Goal: Task Accomplishment & Management: Complete application form

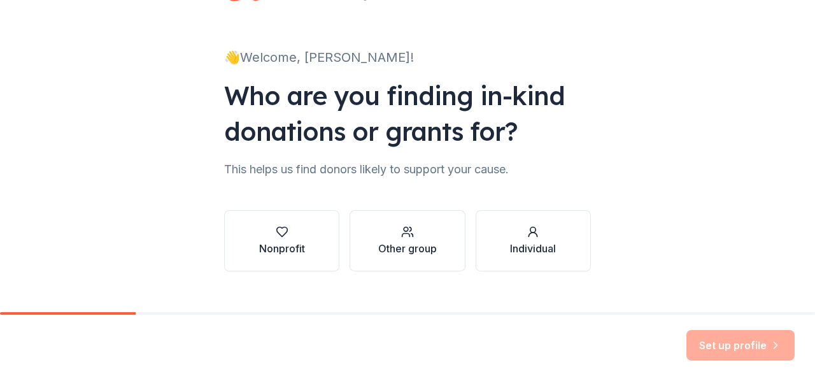
scroll to position [75, 0]
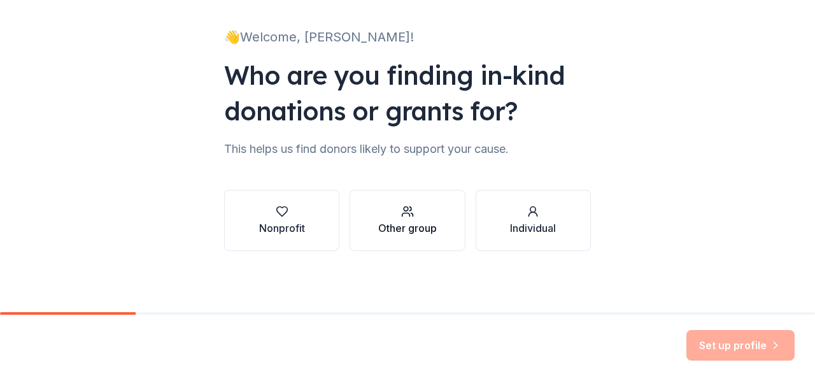
click at [405, 220] on div "Other group" at bounding box center [407, 227] width 59 height 15
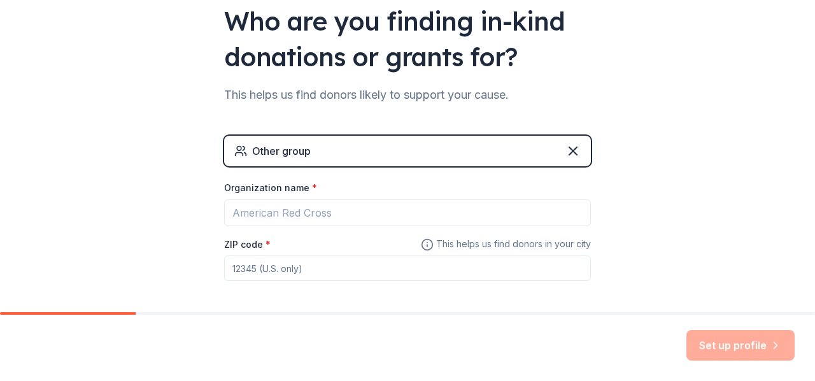
scroll to position [183, 0]
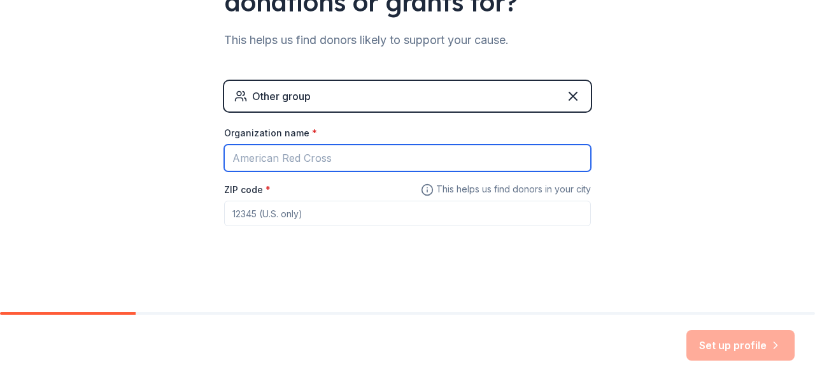
click at [407, 162] on input "Organization name *" at bounding box center [407, 158] width 367 height 27
type input "Fleetwood Area High School Boys Soccer Booster Club"
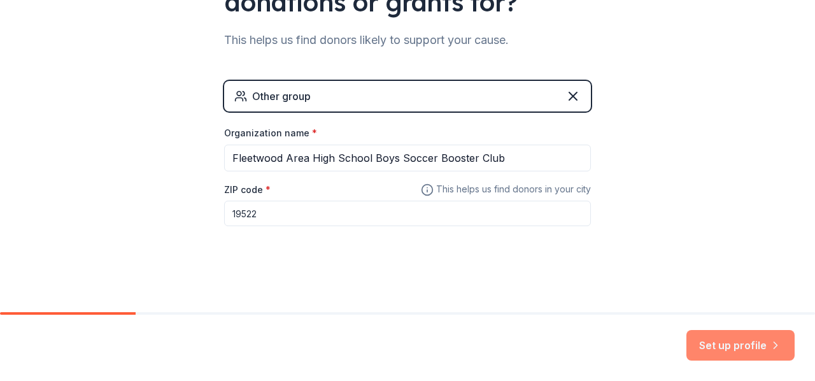
type input "19522"
click at [747, 334] on button "Set up profile" at bounding box center [741, 345] width 108 height 31
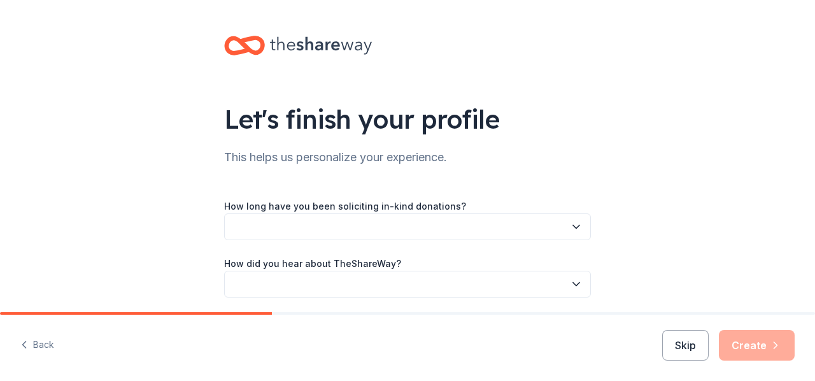
scroll to position [47, 0]
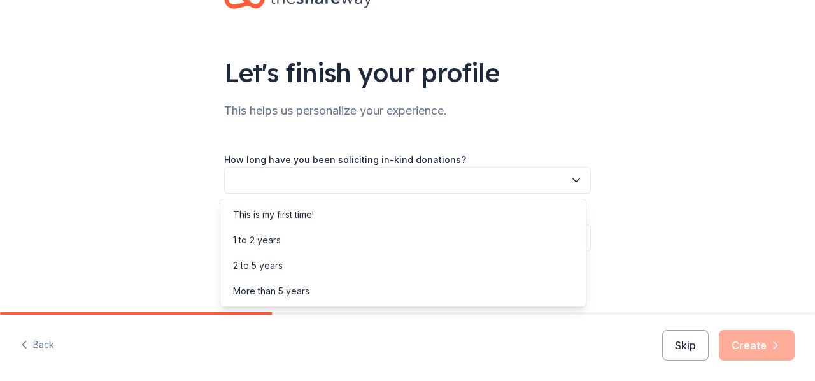
click at [524, 178] on button "button" at bounding box center [407, 180] width 367 height 27
click at [323, 221] on div "This is my first time!" at bounding box center [403, 214] width 361 height 25
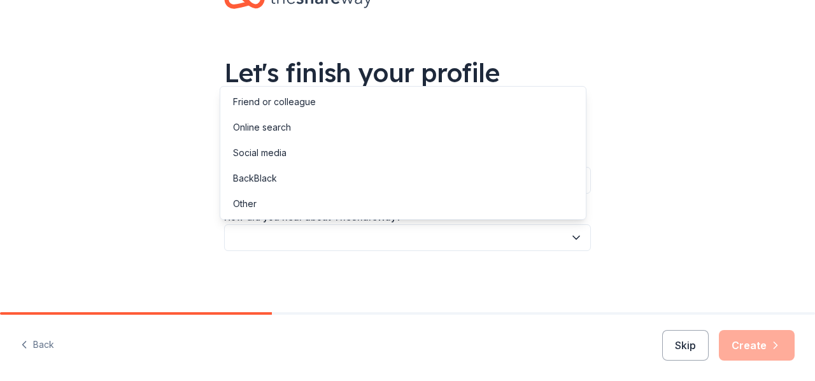
click at [318, 241] on button "button" at bounding box center [407, 237] width 367 height 27
click at [299, 137] on div "Online search" at bounding box center [403, 127] width 361 height 25
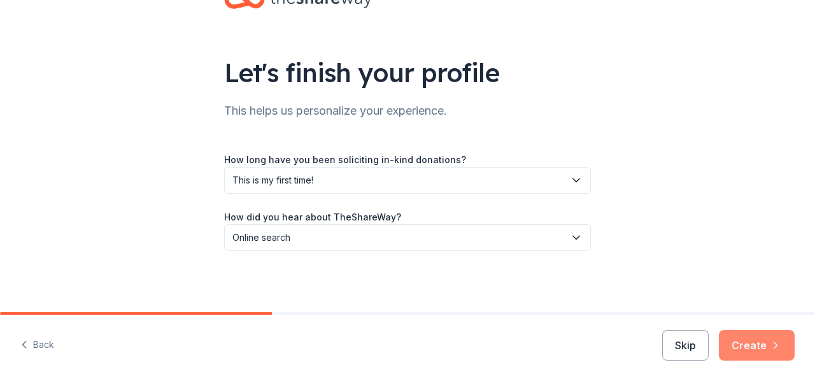
click at [763, 350] on button "Create" at bounding box center [757, 345] width 76 height 31
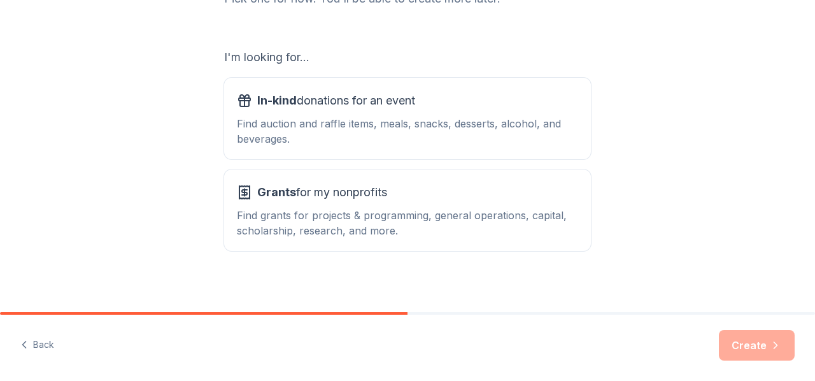
scroll to position [195, 0]
click at [536, 117] on div "Find auction and raffle items, meals, snacks, desserts, alcohol, and beverages." at bounding box center [407, 130] width 341 height 31
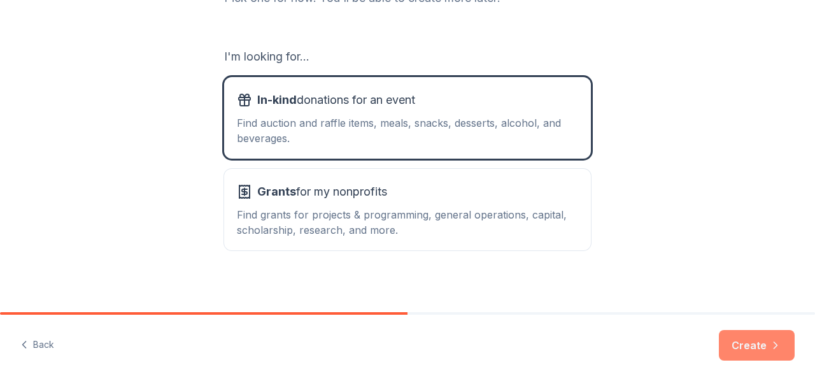
click at [735, 352] on button "Create" at bounding box center [757, 345] width 76 height 31
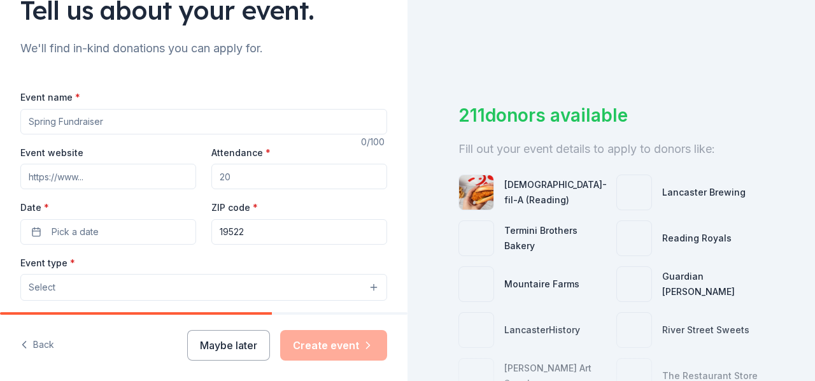
scroll to position [110, 0]
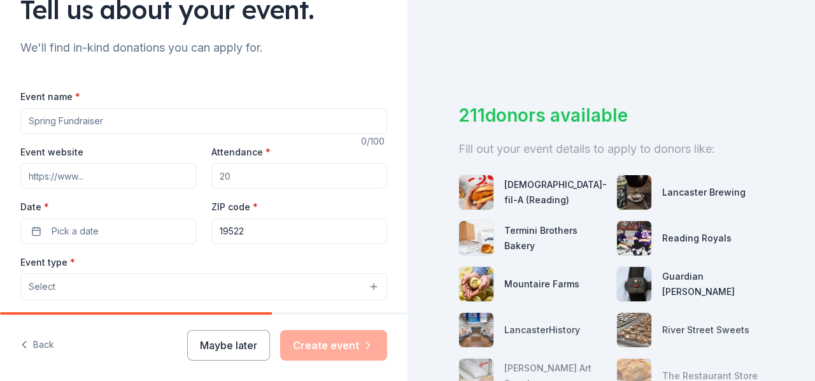
click at [269, 120] on input "Event name *" at bounding box center [203, 120] width 367 height 25
type input "East West Classic"
type input "2"
type input "200"
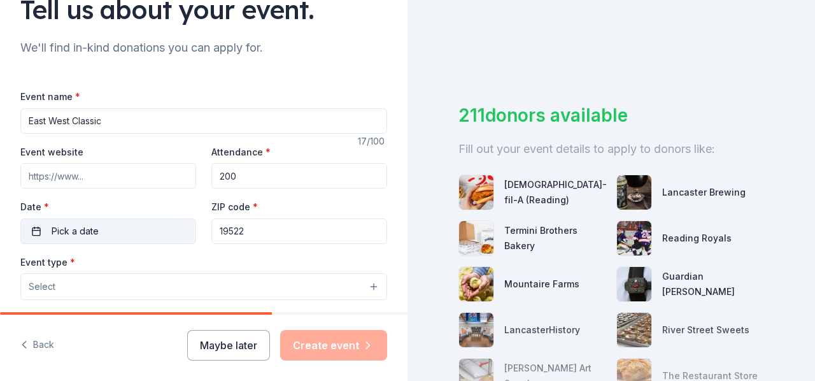
click at [166, 224] on button "Pick a date" at bounding box center [108, 230] width 176 height 25
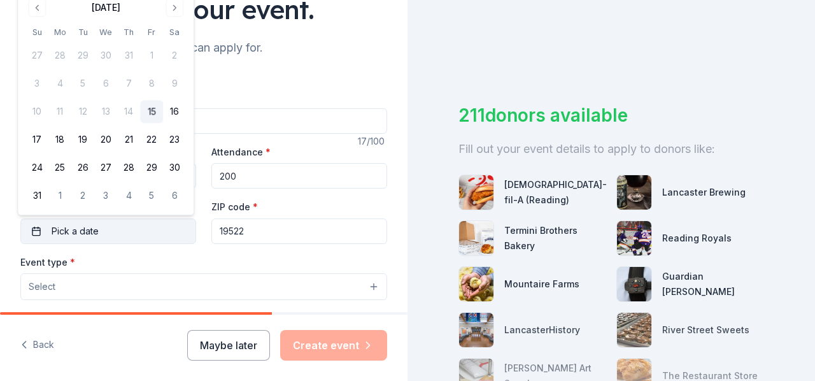
click at [166, 224] on button "Pick a date" at bounding box center [108, 230] width 176 height 25
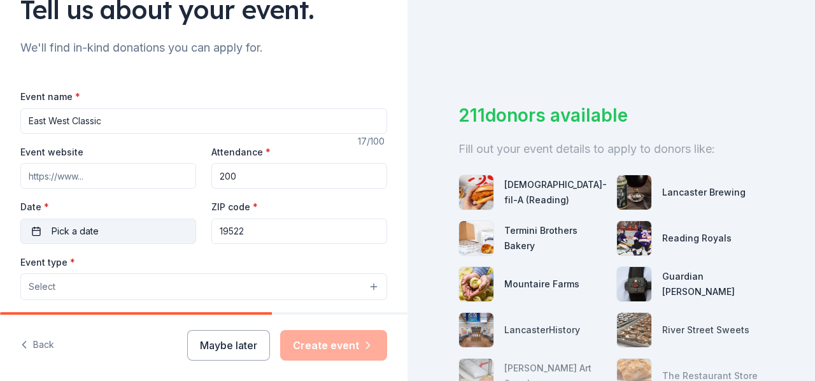
click at [166, 224] on button "Pick a date" at bounding box center [108, 230] width 176 height 25
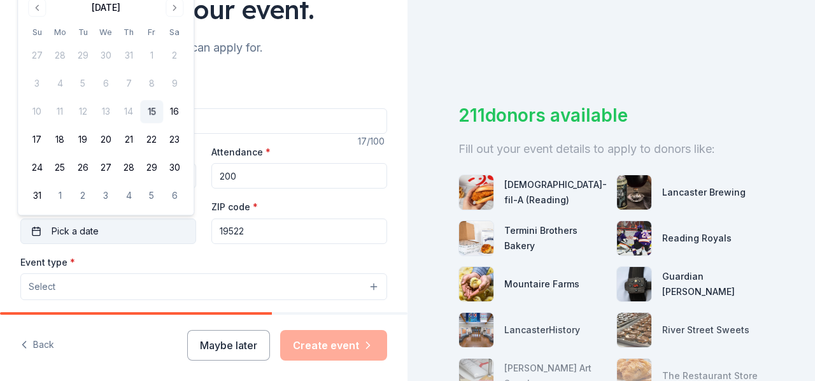
click at [166, 224] on button "Pick a date" at bounding box center [108, 230] width 176 height 25
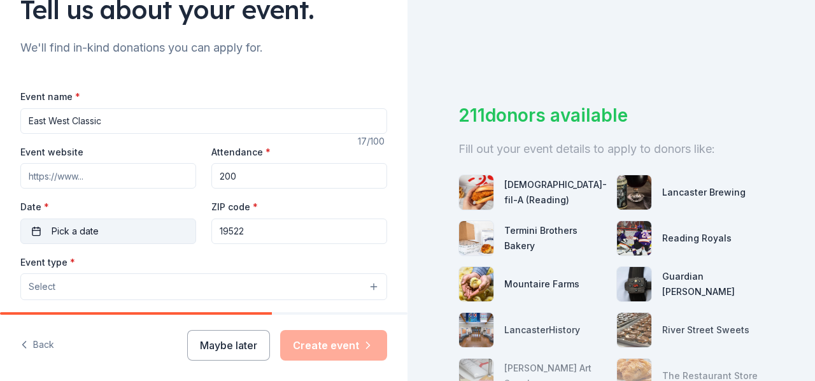
click at [166, 224] on button "Pick a date" at bounding box center [108, 230] width 176 height 25
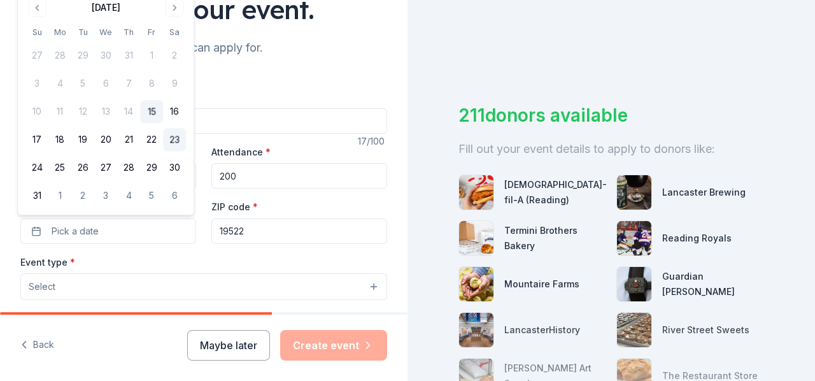
click at [174, 138] on button "23" at bounding box center [174, 140] width 23 height 23
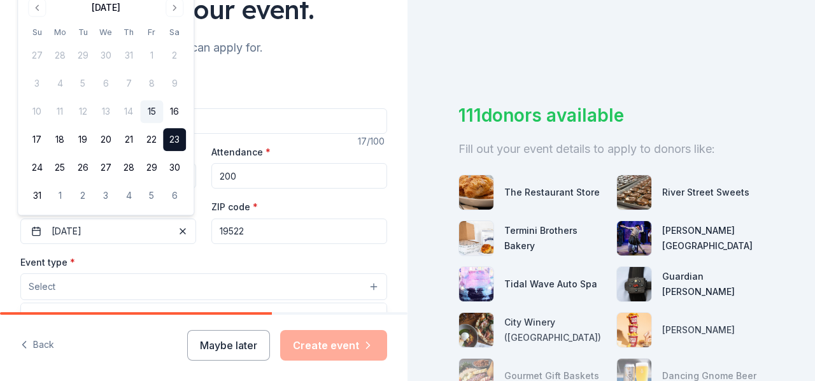
click at [187, 278] on button "Select" at bounding box center [203, 286] width 367 height 27
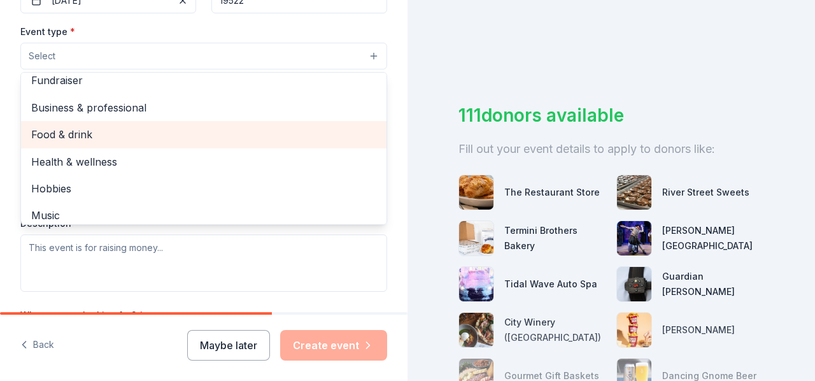
scroll to position [0, 0]
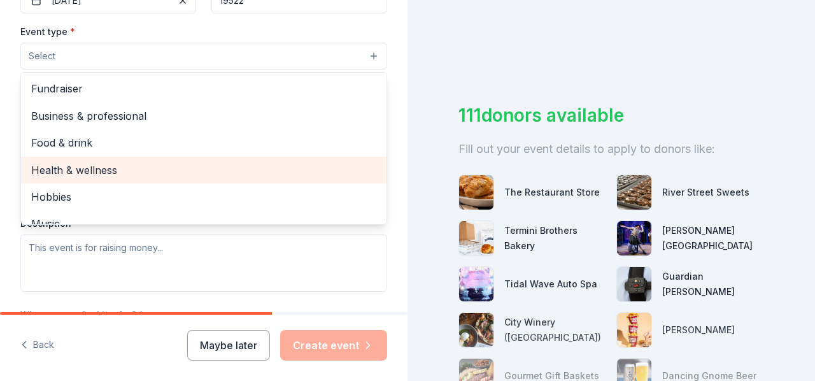
click at [124, 171] on span "Health & wellness" at bounding box center [203, 170] width 345 height 17
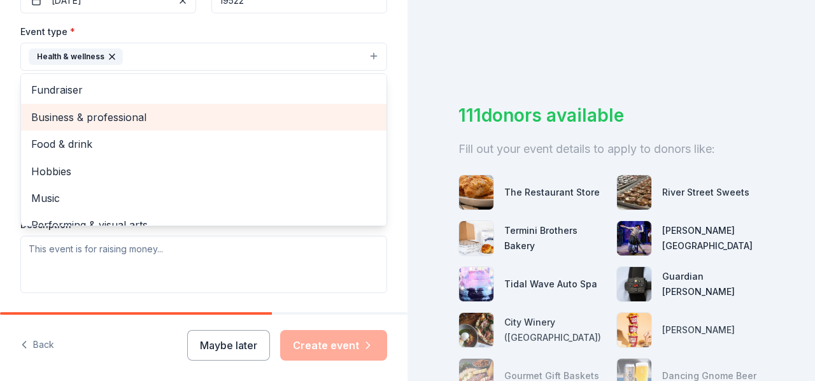
click at [139, 117] on span "Business & professional" at bounding box center [203, 117] width 345 height 17
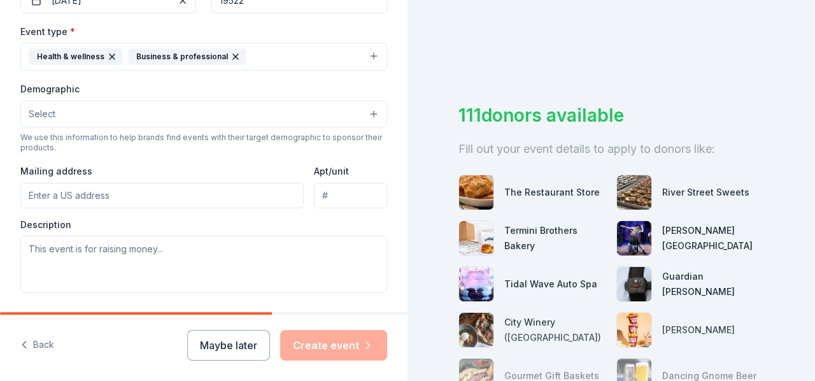
click at [231, 55] on icon "button" at bounding box center [236, 57] width 10 height 10
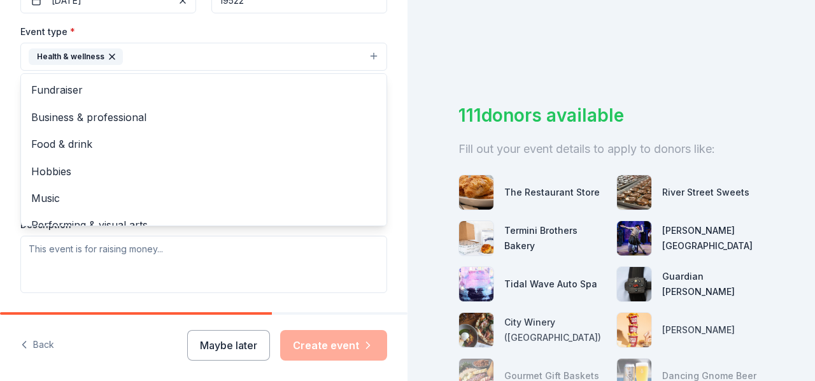
click at [242, 48] on button "Health & wellness" at bounding box center [203, 57] width 367 height 28
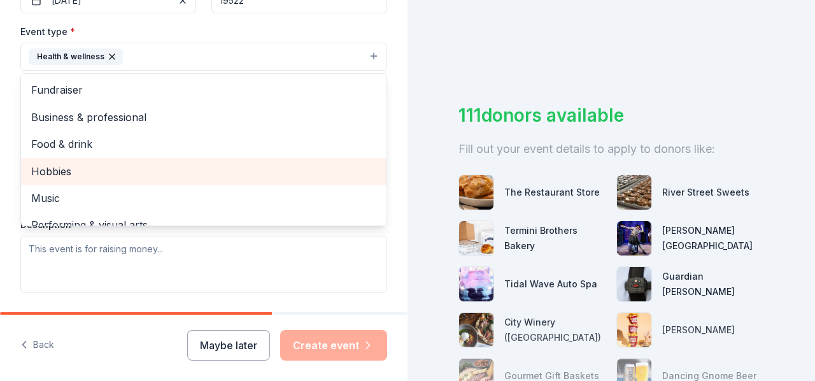
click at [209, 166] on span "Hobbies" at bounding box center [203, 171] width 345 height 17
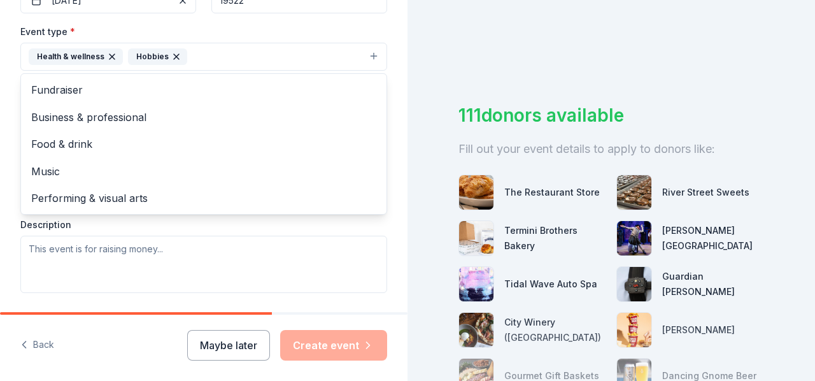
click at [331, 228] on div "Event type * Health & wellness Hobbies Fundraiser Business & professional Food …" at bounding box center [203, 158] width 367 height 269
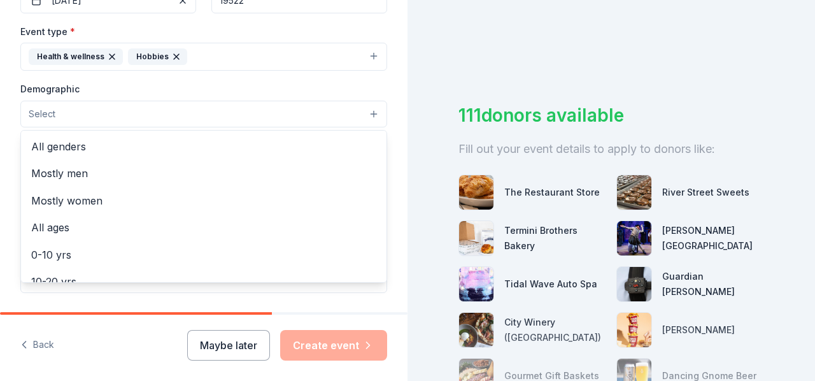
click at [282, 110] on button "Select" at bounding box center [203, 114] width 367 height 27
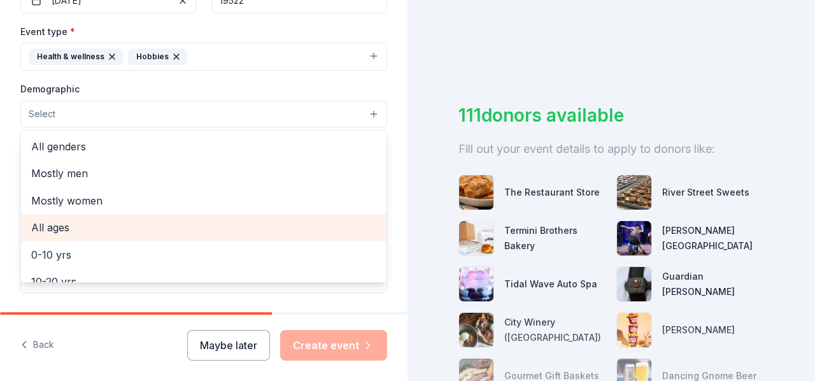
click at [74, 231] on span "All ages" at bounding box center [203, 227] width 345 height 17
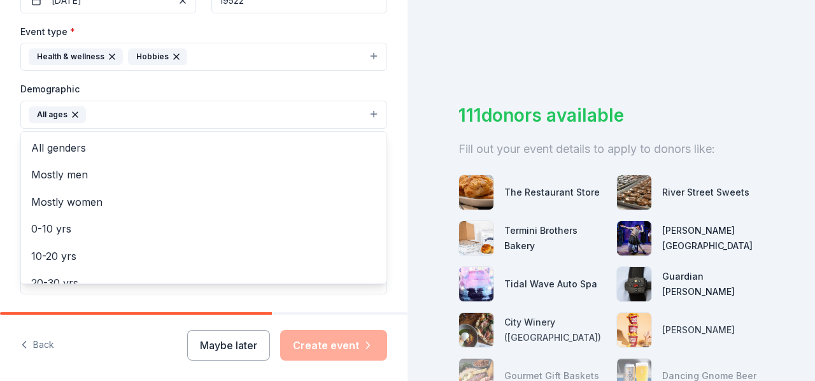
click at [382, 101] on div "Tell us about your event. We'll find in-kind donations you can apply for. Event…" at bounding box center [204, 85] width 408 height 850
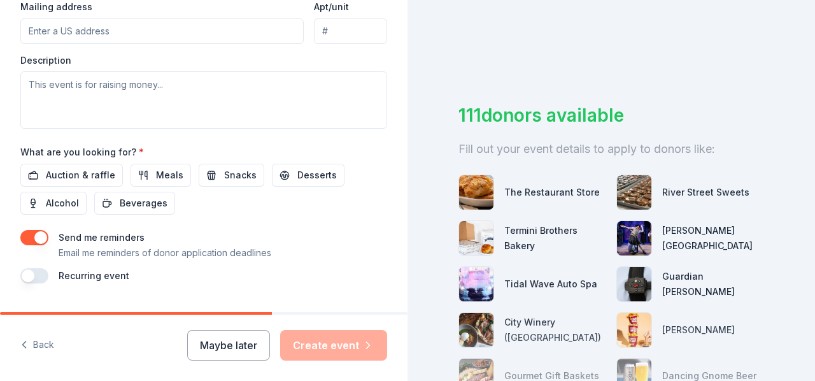
scroll to position [514, 0]
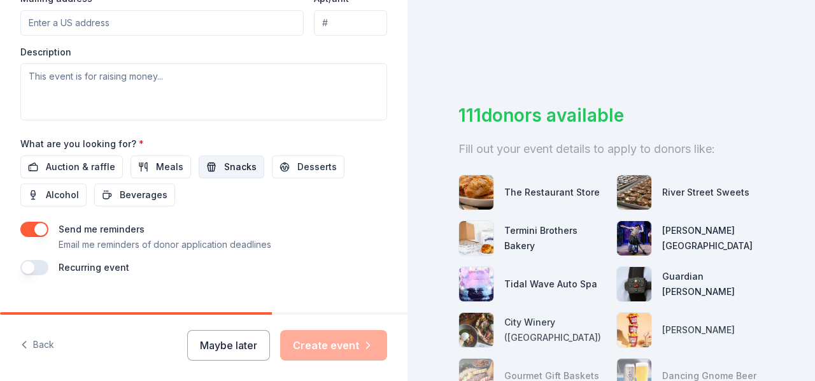
click at [229, 165] on span "Snacks" at bounding box center [240, 166] width 32 height 15
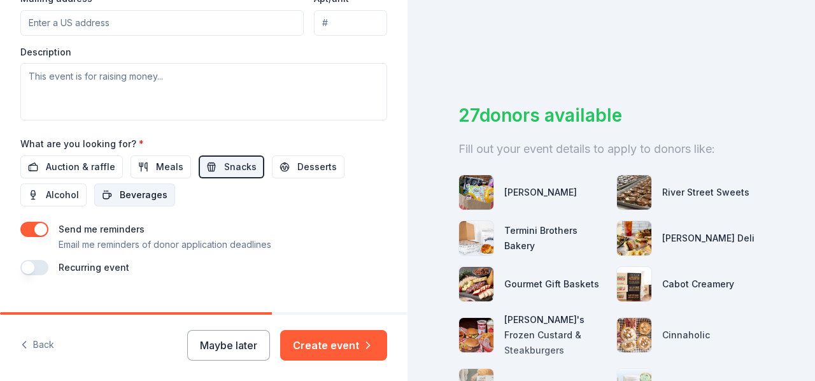
click at [152, 191] on span "Beverages" at bounding box center [144, 194] width 48 height 15
click at [302, 170] on span "Desserts" at bounding box center [316, 166] width 39 height 15
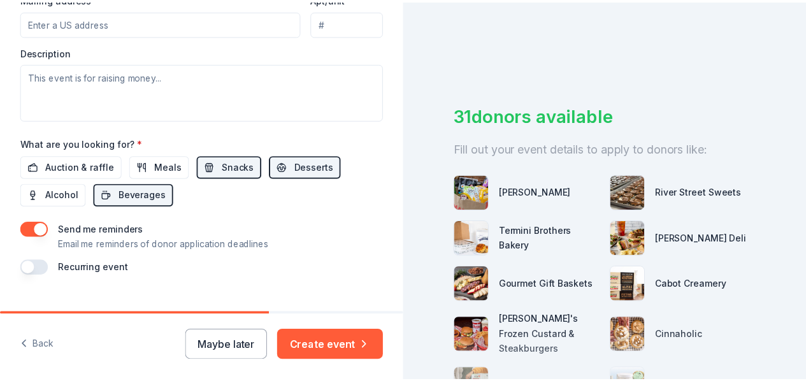
scroll to position [534, 0]
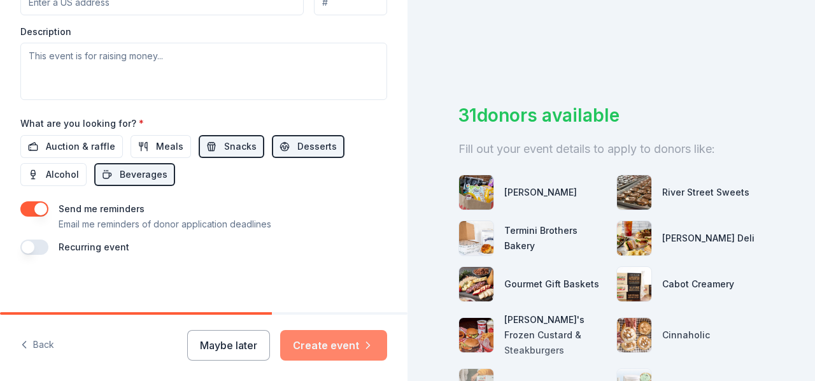
click at [326, 347] on button "Create event" at bounding box center [333, 345] width 107 height 31
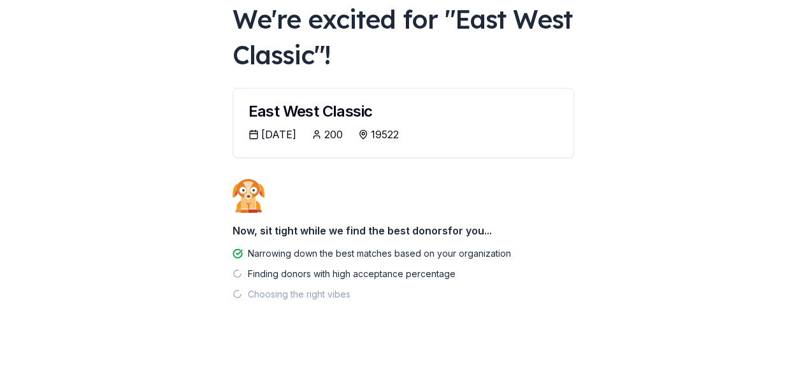
scroll to position [80, 0]
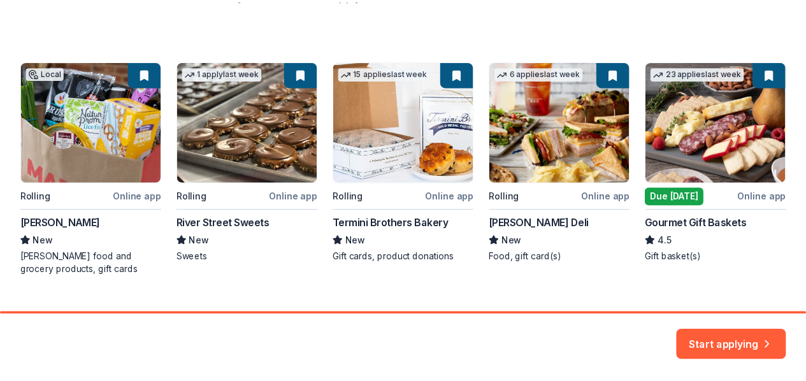
scroll to position [218, 0]
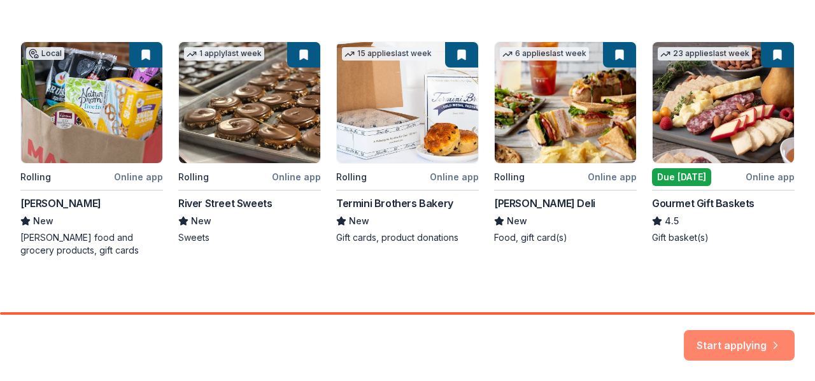
click at [703, 336] on button "Start applying" at bounding box center [739, 339] width 111 height 31
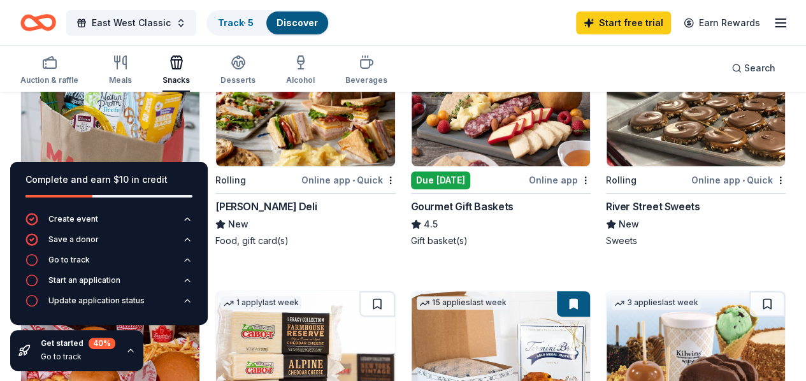
scroll to position [191, 0]
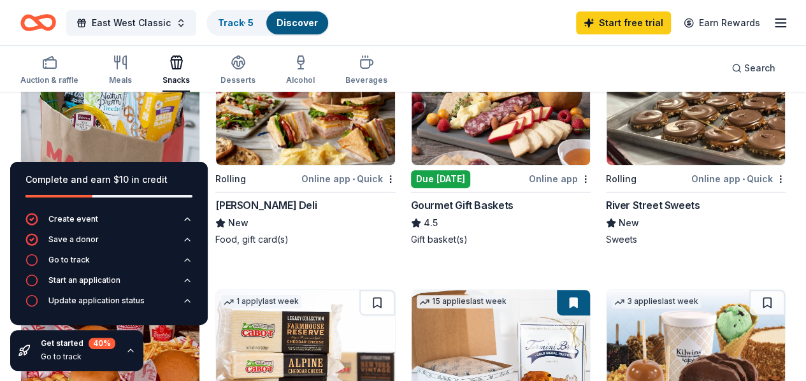
click at [132, 351] on icon "button" at bounding box center [130, 350] width 10 height 10
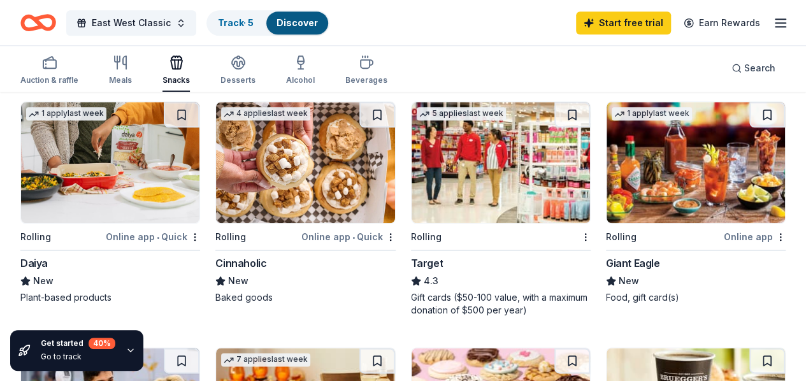
scroll to position [620, 0]
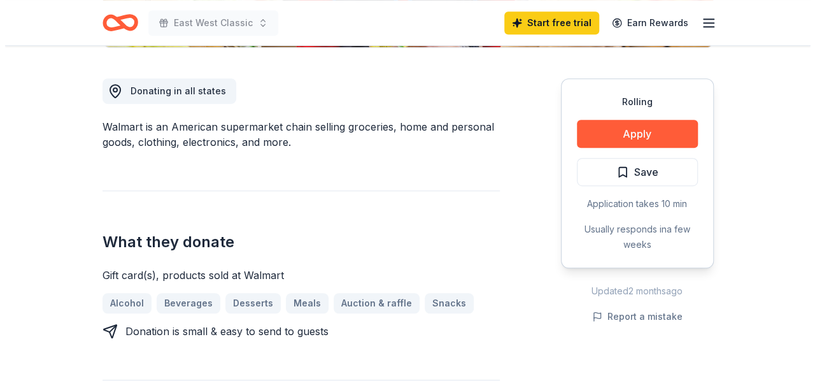
scroll to position [323, 0]
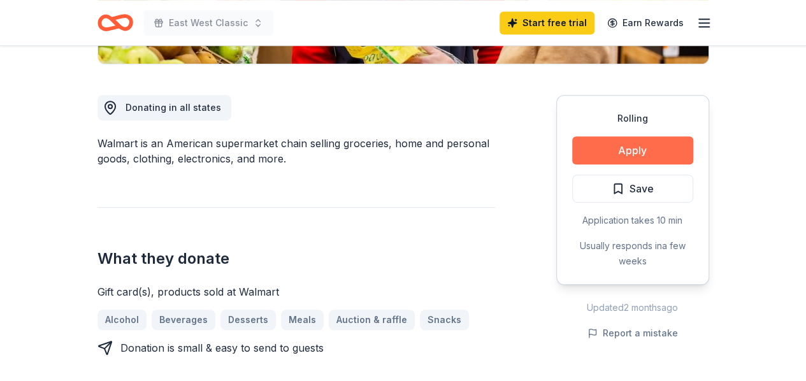
click at [619, 139] on button "Apply" at bounding box center [632, 150] width 121 height 28
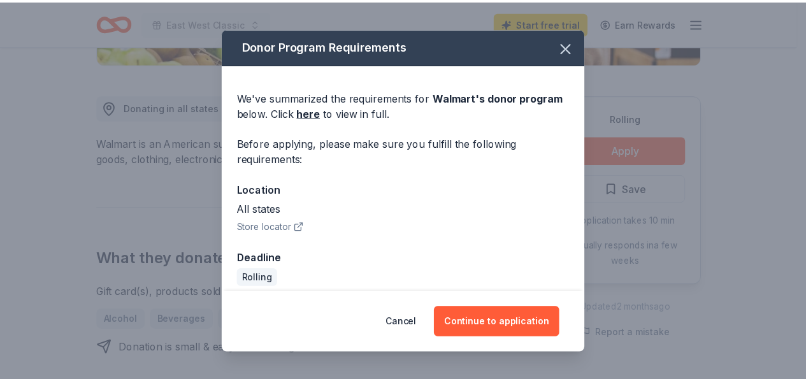
scroll to position [10, 0]
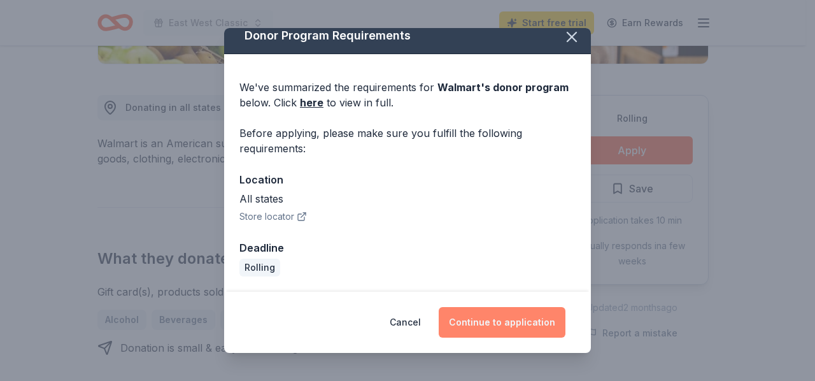
click at [494, 329] on button "Continue to application" at bounding box center [502, 322] width 127 height 31
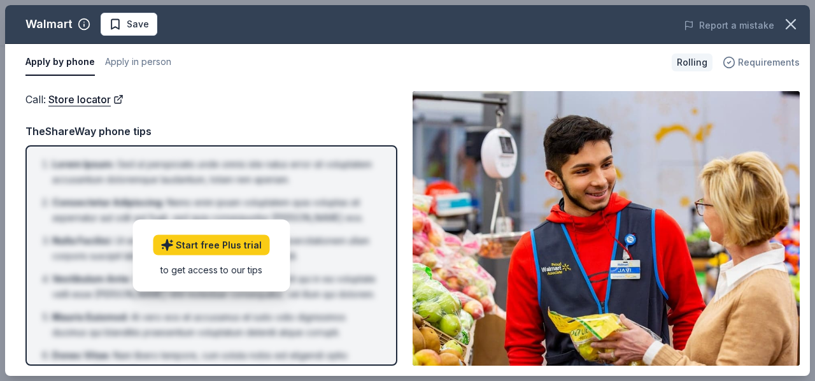
click at [758, 61] on span "Requirements" at bounding box center [769, 62] width 62 height 15
click at [785, 21] on icon "button" at bounding box center [791, 24] width 18 height 18
